Goal: Information Seeking & Learning: Learn about a topic

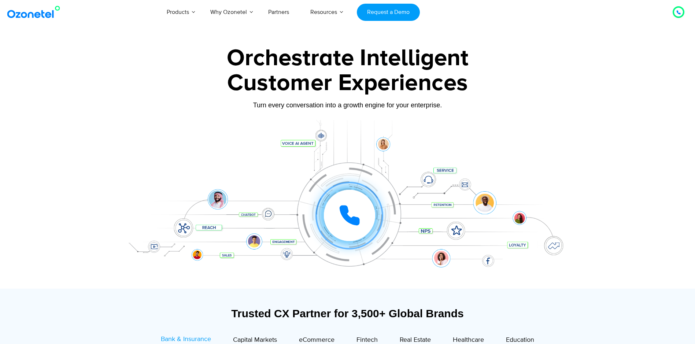
click at [34, 14] on img at bounding box center [34, 11] width 59 height 13
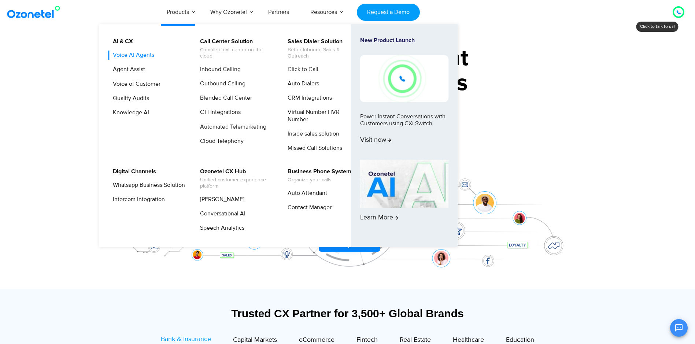
click at [147, 55] on link "Voice AI Agents" at bounding box center [131, 55] width 47 height 9
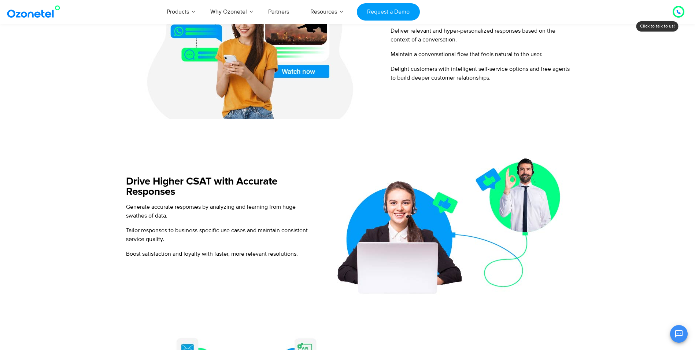
scroll to position [550, 0]
